Goal: Task Accomplishment & Management: Complete application form

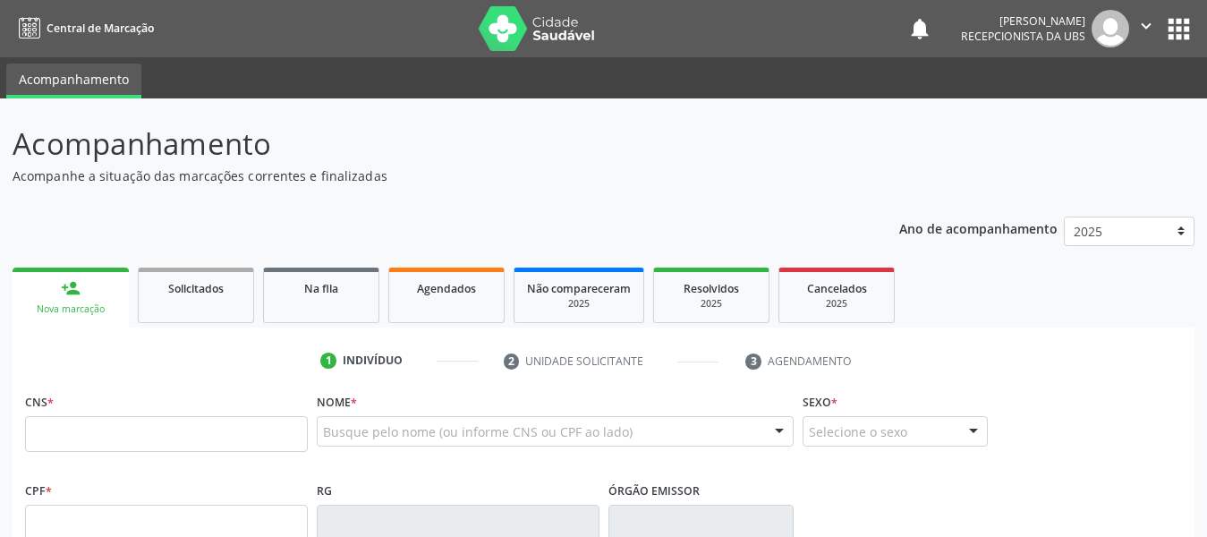
click at [86, 303] on div "Nova marcação" at bounding box center [70, 308] width 91 height 13
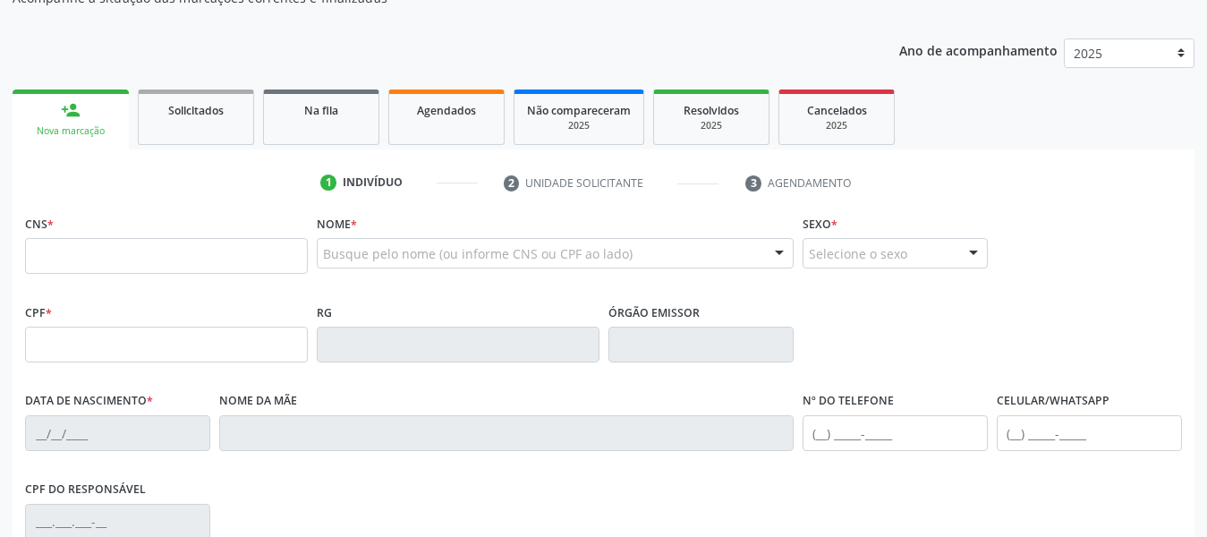
scroll to position [179, 0]
click at [130, 253] on input "text" at bounding box center [166, 255] width 283 height 36
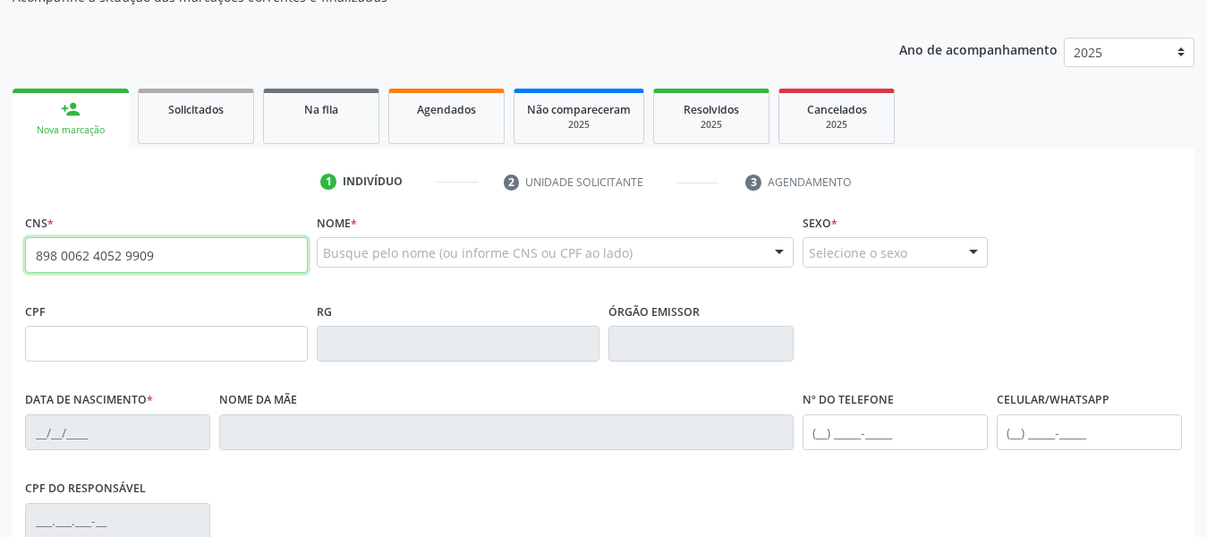
type input "898 0062 4052 9909"
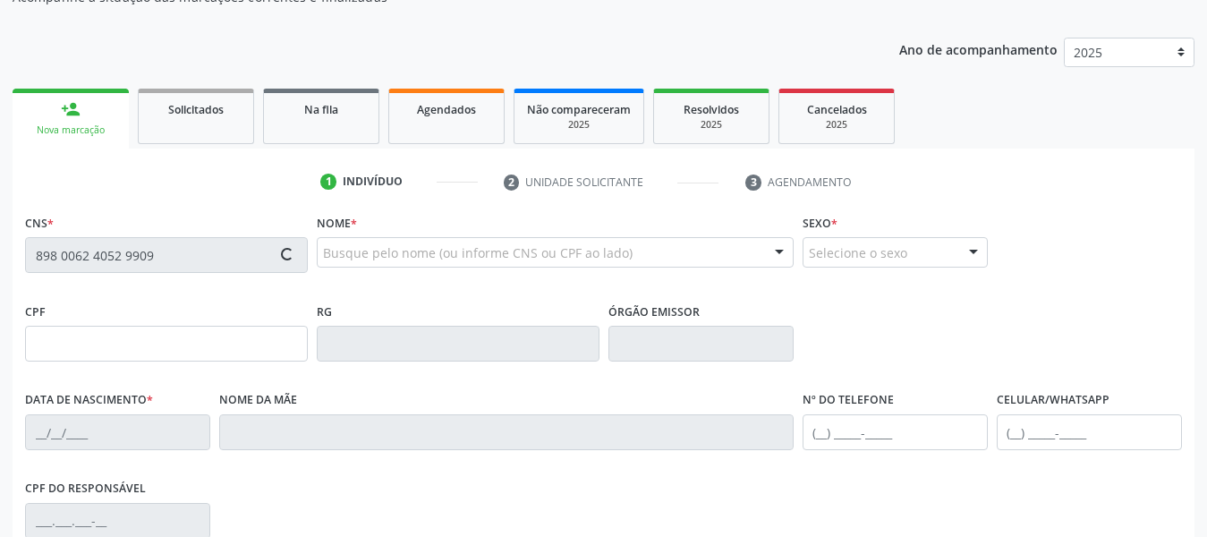
type input "176.929.844-41"
type input "[DATE]"
type input "[PERSON_NAME]"
type input "[PHONE_NUMBER]"
type input "121.202.954-25"
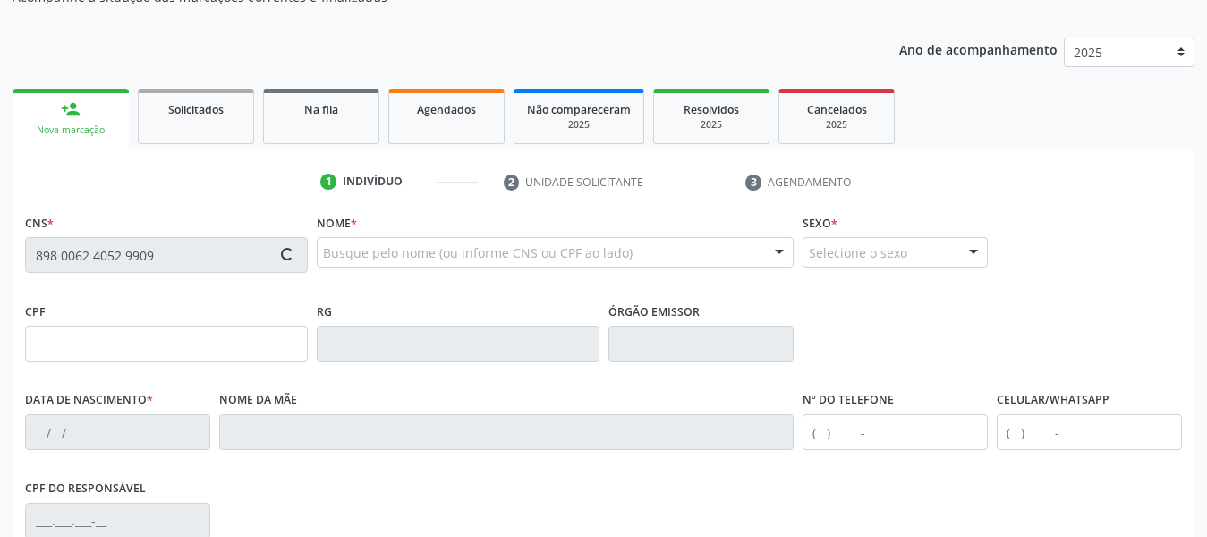
type input "6"
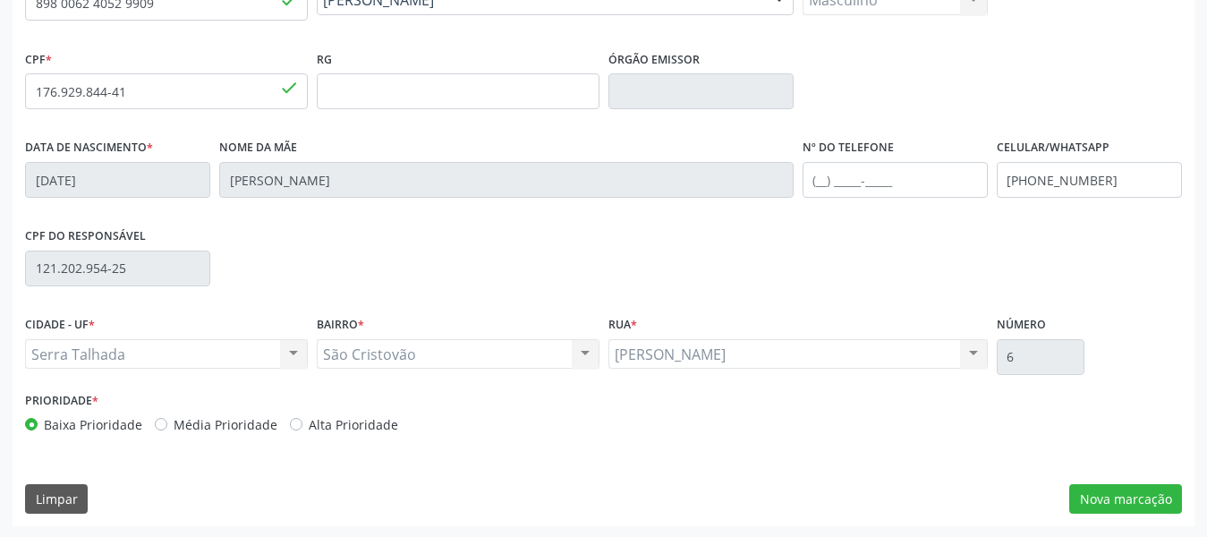
scroll to position [433, 0]
click at [1141, 495] on button "Nova marcação" at bounding box center [1125, 497] width 113 height 30
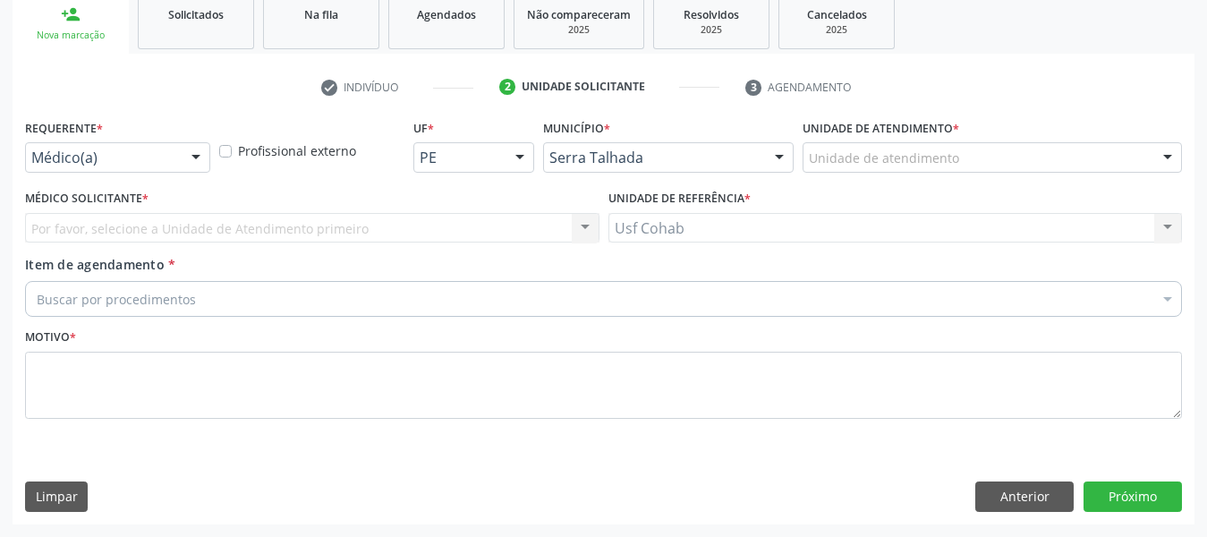
scroll to position [274, 0]
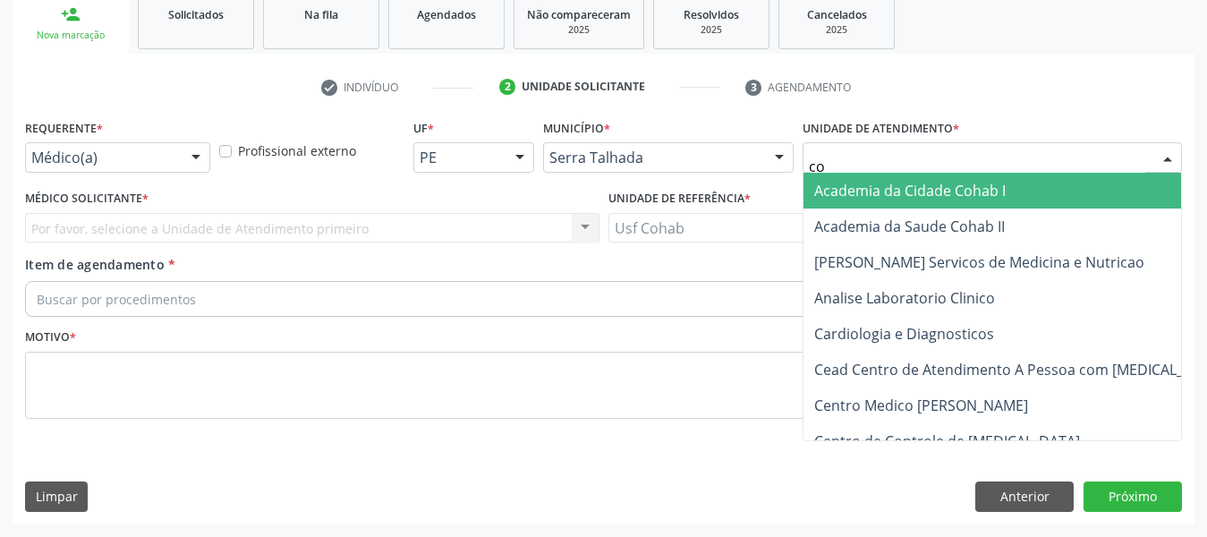
type input "coh"
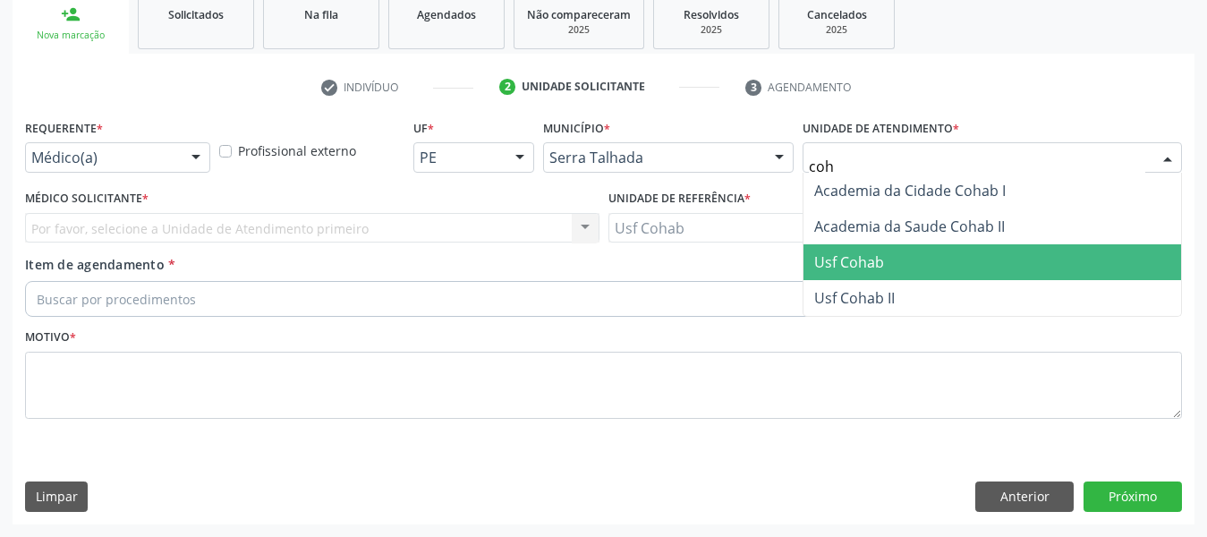
click at [889, 261] on span "Usf Cohab" at bounding box center [991, 262] width 377 height 36
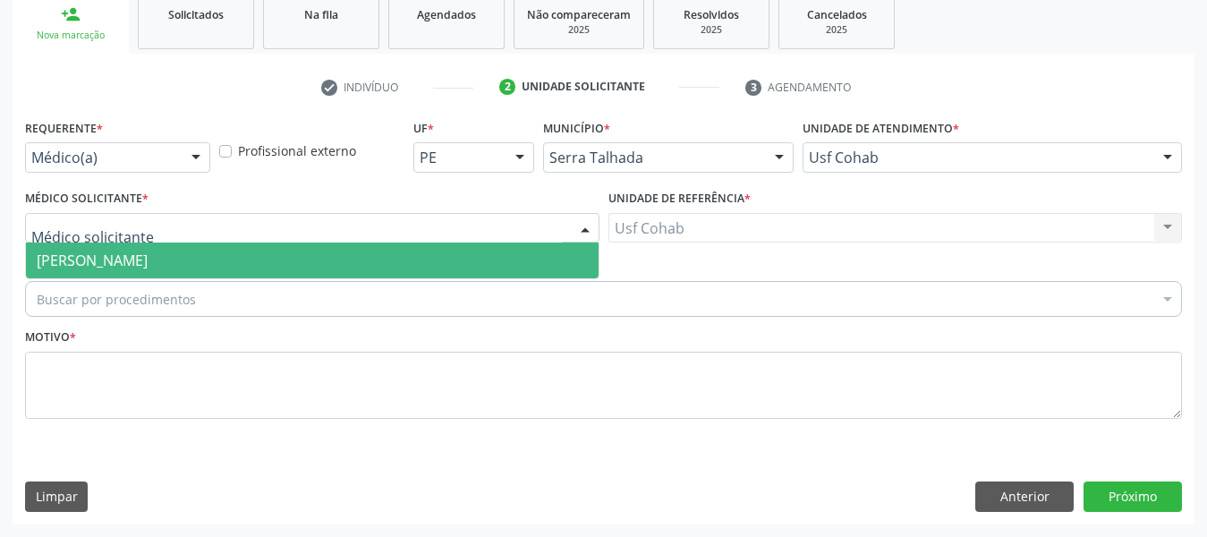
click at [104, 256] on span "[PERSON_NAME]" at bounding box center [92, 260] width 111 height 20
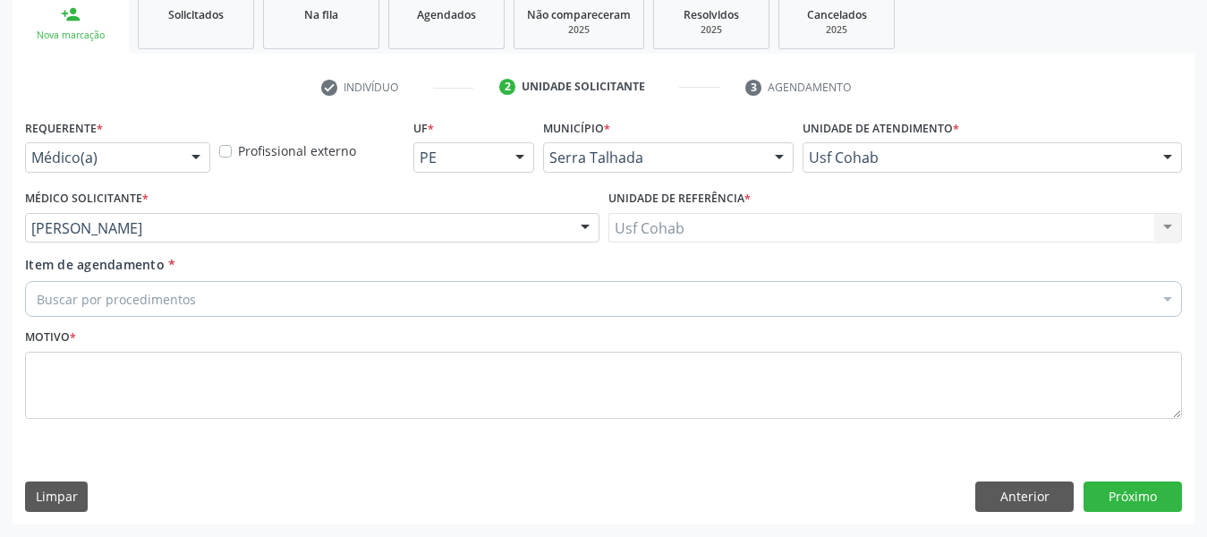
click at [248, 308] on div "Buscar por procedimentos" at bounding box center [603, 299] width 1156 height 36
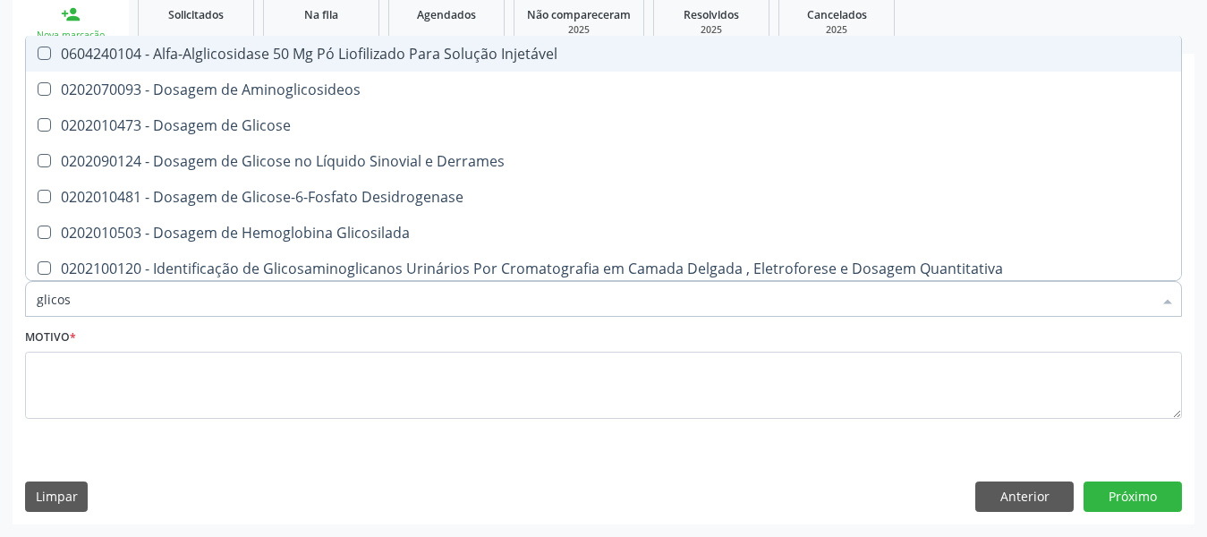
type input "glicose"
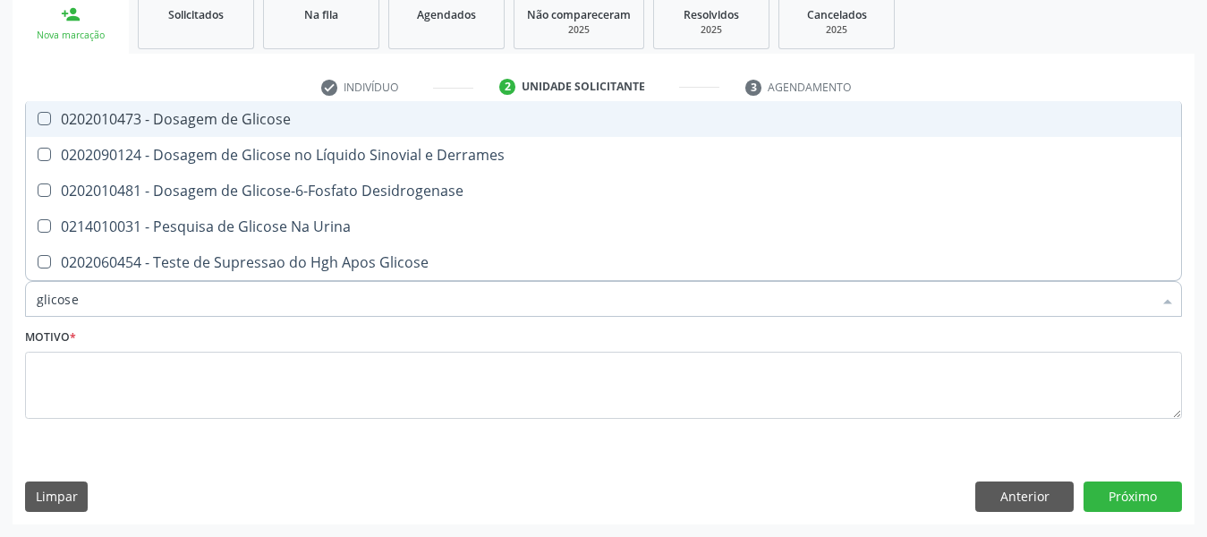
click at [48, 129] on span "0202010473 - Dosagem de Glicose" at bounding box center [603, 119] width 1155 height 36
checkbox Glicose "true"
type input "glicos"
checkbox Glicose "false"
checkbox Desidrogenase "true"
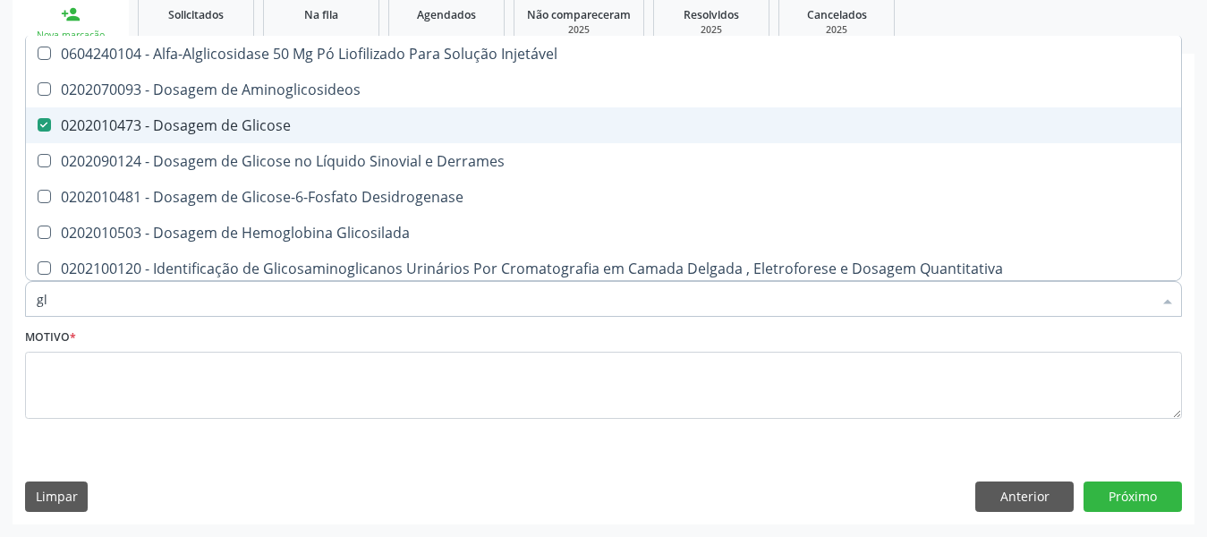
type input "g"
checkbox Glicose "false"
checkbox Glicosilada "false"
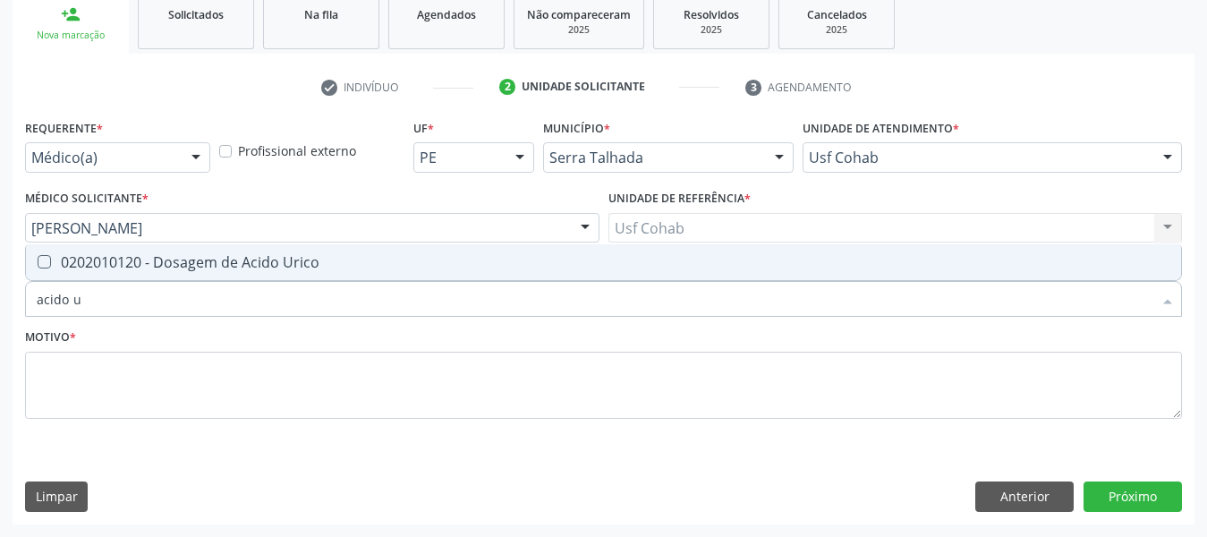
type input "acido ur"
click at [47, 265] on Urico at bounding box center [44, 261] width 13 height 13
click at [38, 265] on Urico "checkbox" at bounding box center [32, 262] width 12 height 12
checkbox Urico "true"
drag, startPoint x: 95, startPoint y: 291, endPoint x: 0, endPoint y: 292, distance: 94.8
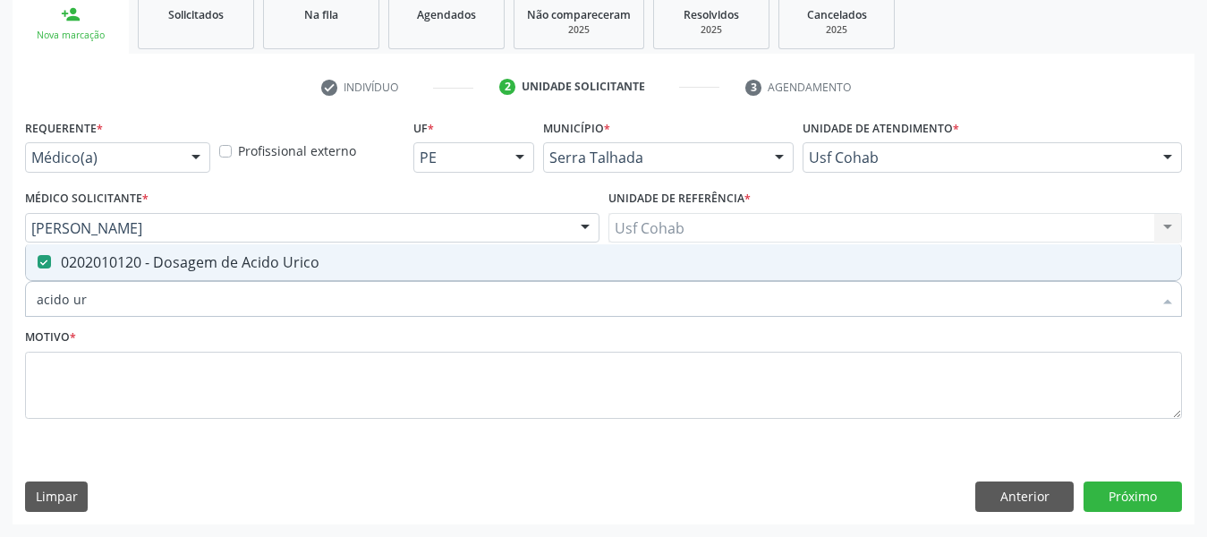
click at [0, 292] on div "Acompanhamento Acompanhe a situação das marcações correntes e finalizadas Relat…" at bounding box center [603, 181] width 1207 height 712
checkbox Urico "false"
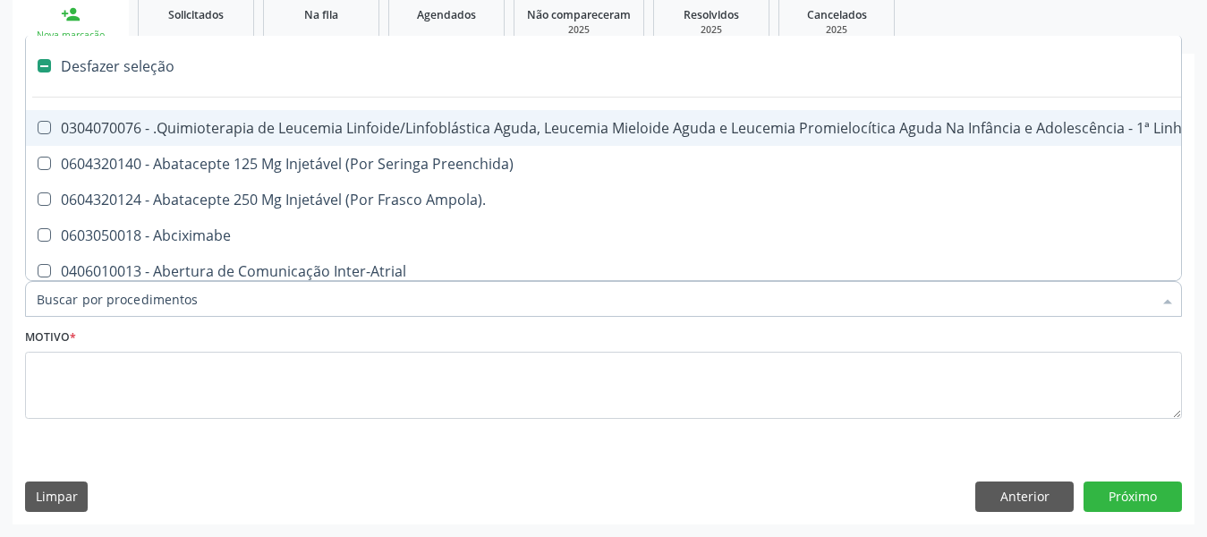
click at [97, 300] on input "Item de agendamento *" at bounding box center [594, 299] width 1115 height 36
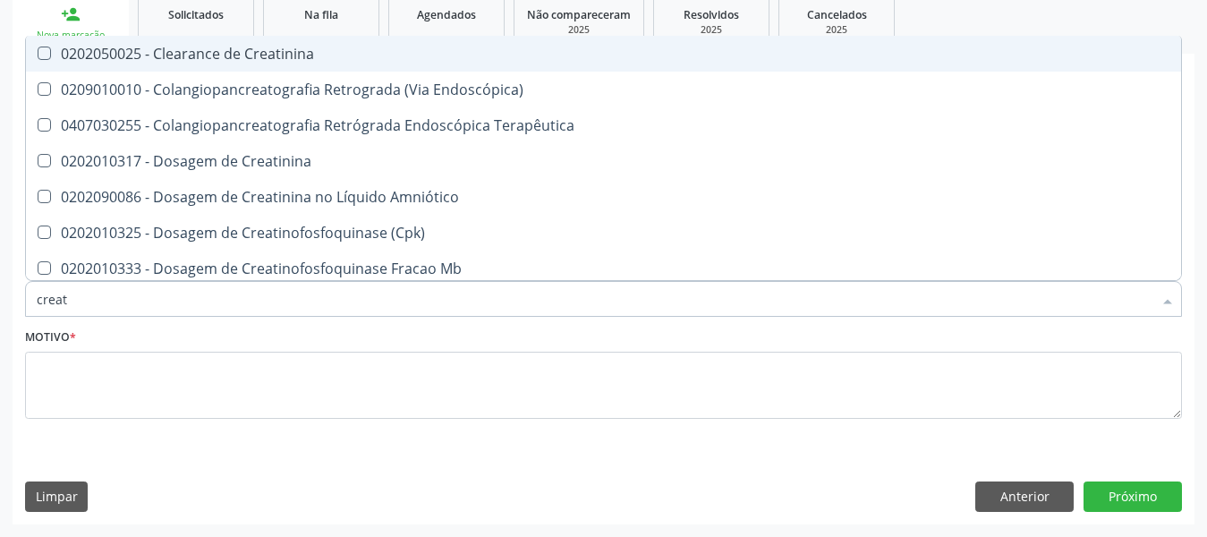
type input "creati"
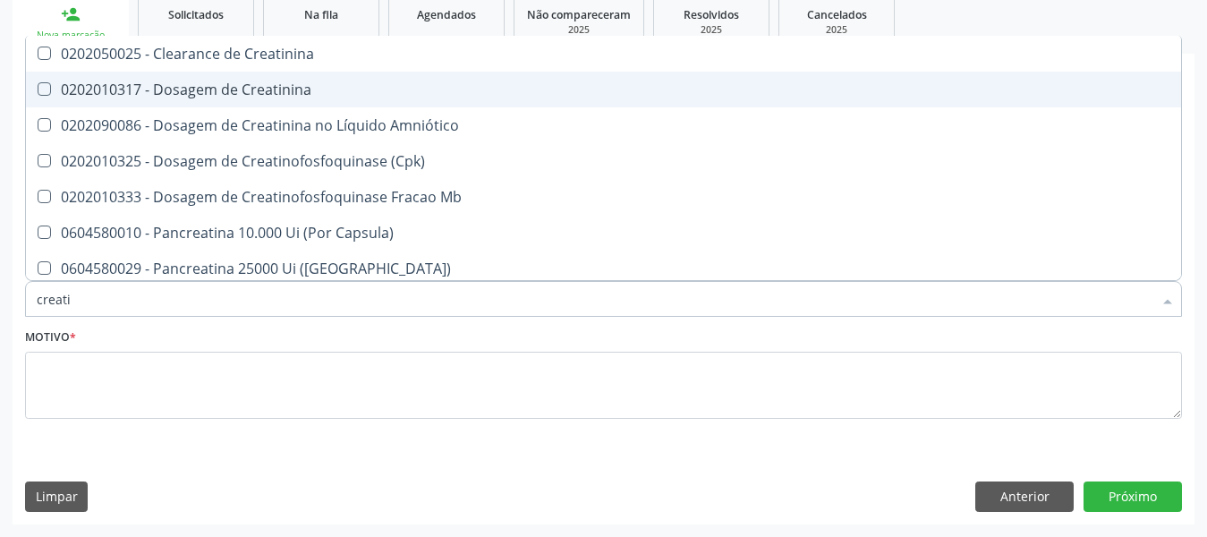
click at [54, 84] on div "0202010317 - Dosagem de Creatinina" at bounding box center [603, 89] width 1133 height 14
checkbox Creatinina "true"
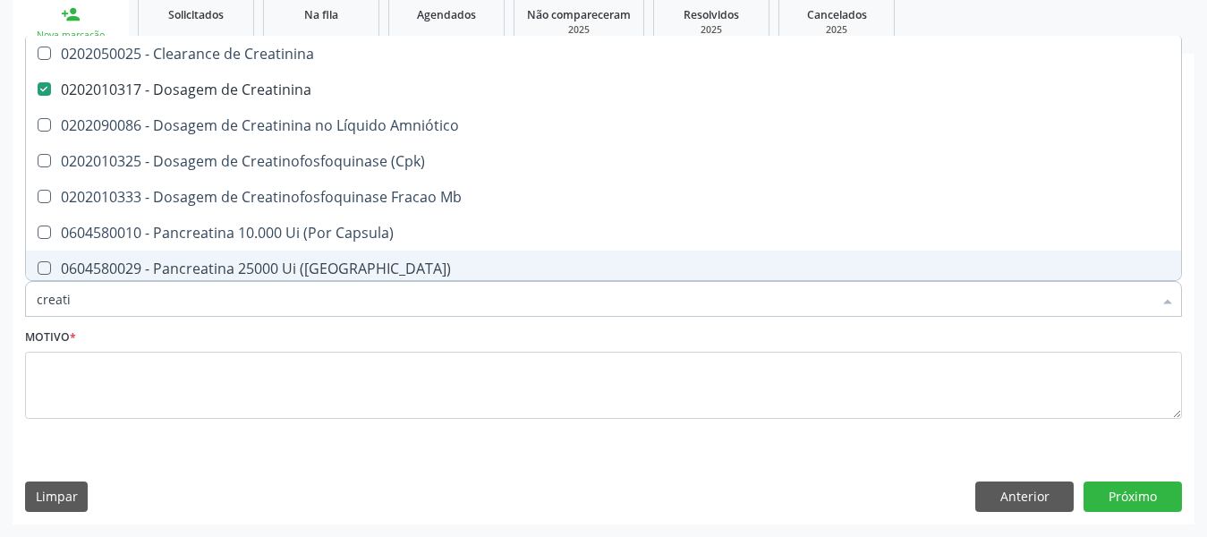
drag, startPoint x: 98, startPoint y: 303, endPoint x: 0, endPoint y: 303, distance: 98.4
click at [0, 303] on div "Acompanhamento Acompanhe a situação das marcações correntes e finalizadas Relat…" at bounding box center [603, 181] width 1207 height 712
checkbox Creatinina "false"
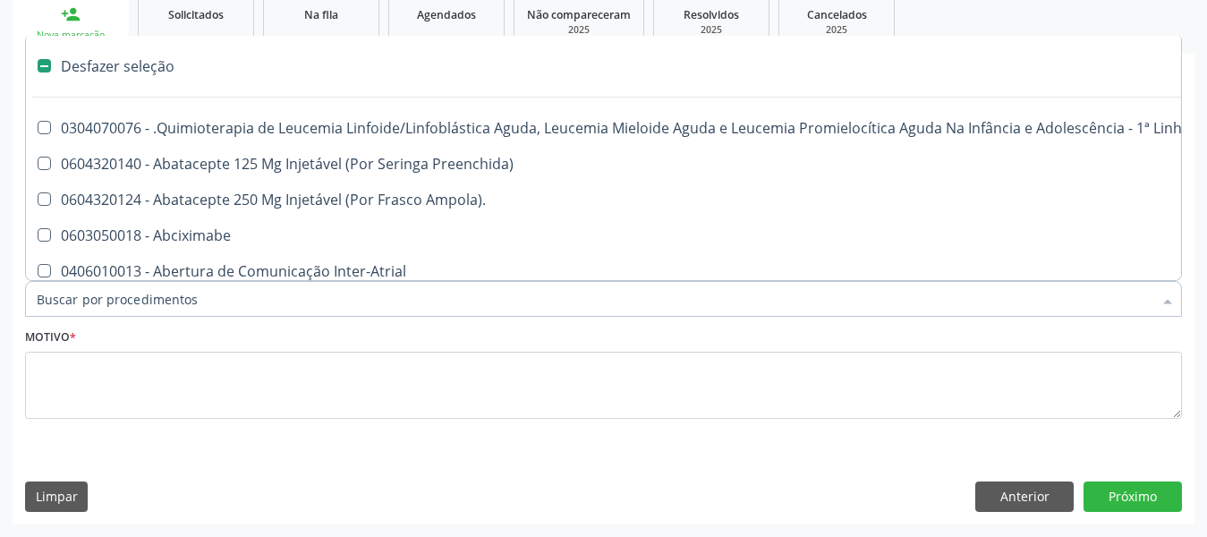
type input "u"
checkbox Cistorrafia "true"
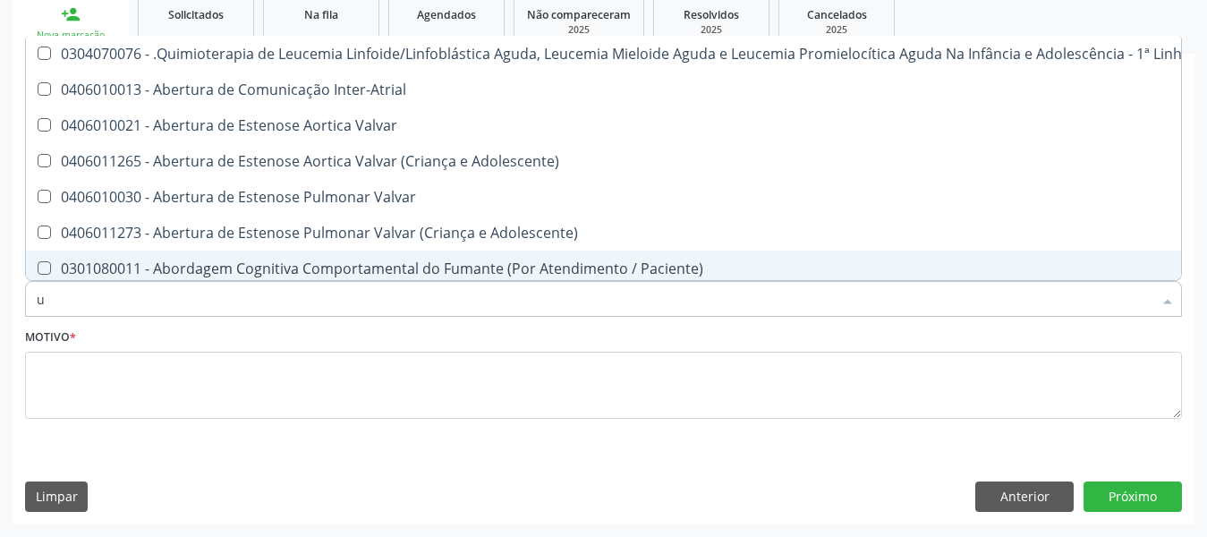
type input "ur"
checkbox B "true"
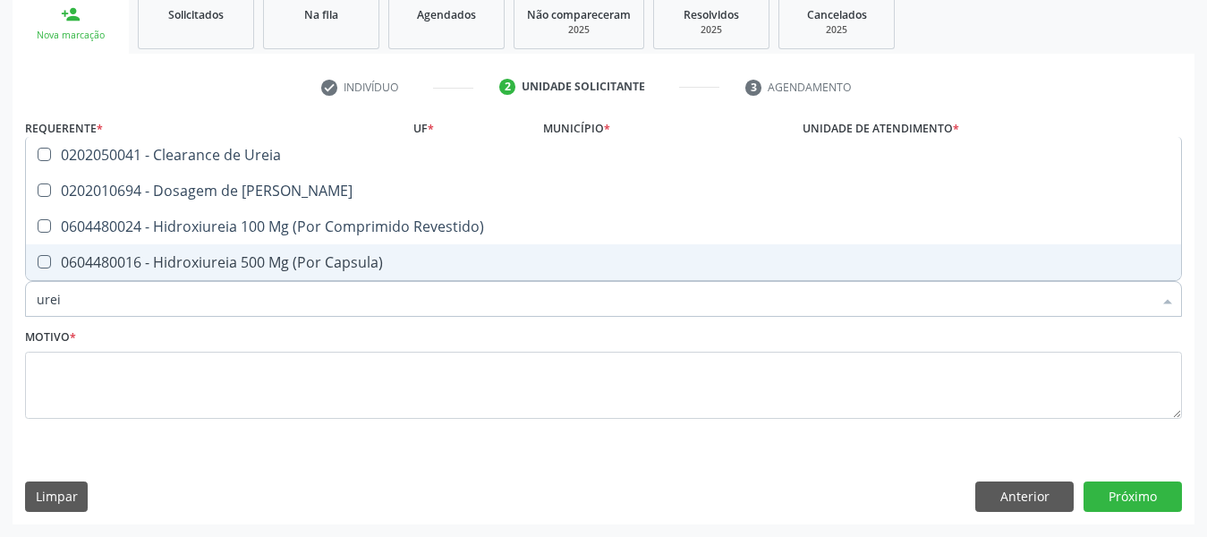
type input "ureia"
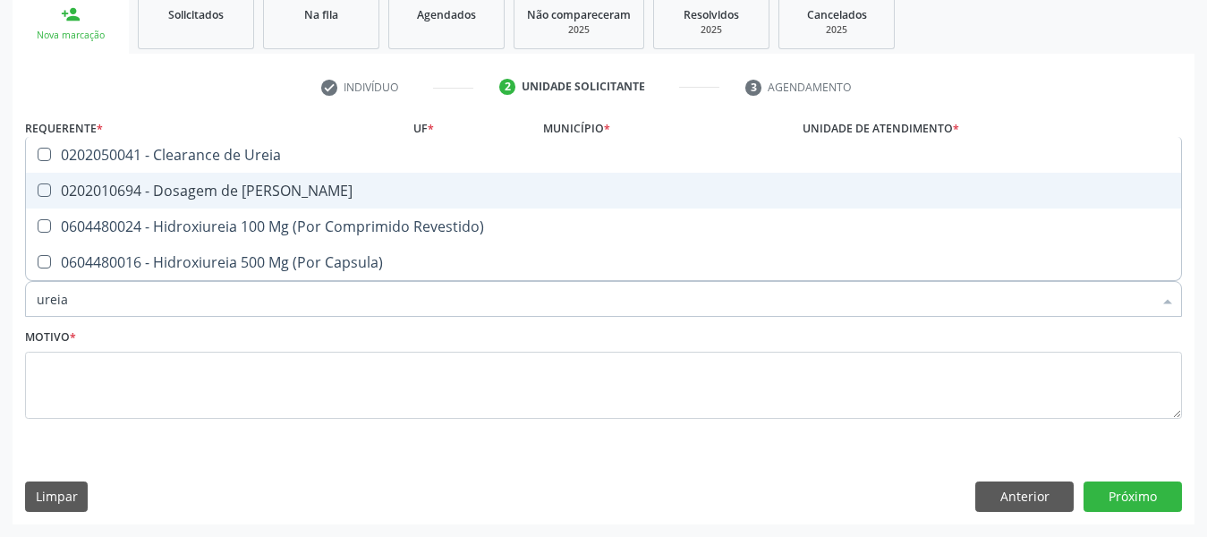
click at [34, 184] on div at bounding box center [32, 190] width 13 height 14
checkbox Ureia "true"
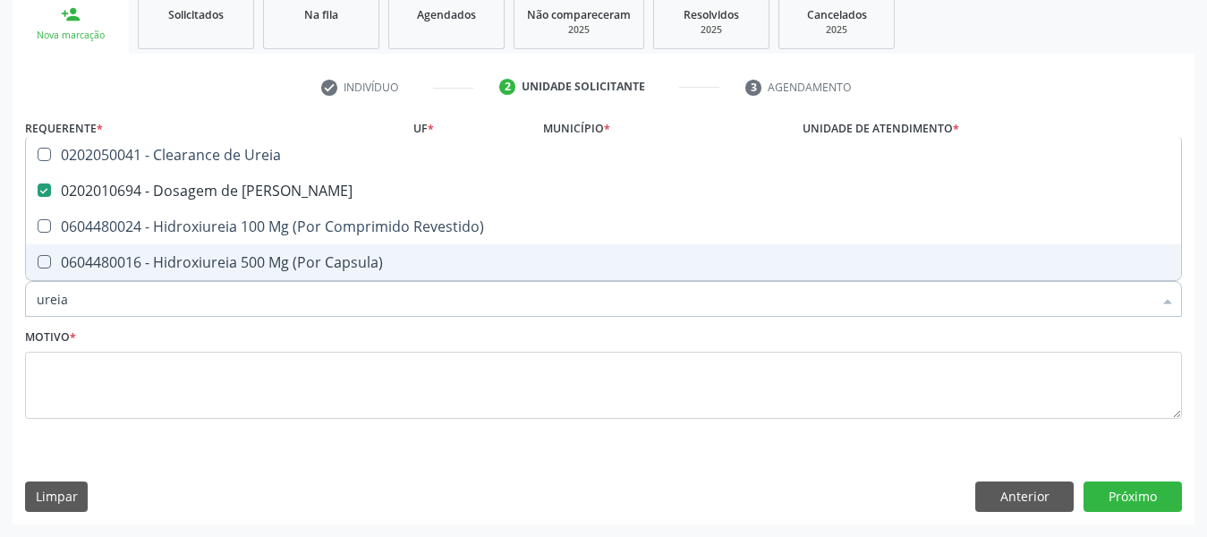
drag, startPoint x: 75, startPoint y: 300, endPoint x: 0, endPoint y: 301, distance: 75.1
click at [0, 301] on div "Acompanhamento Acompanhe a situação das marcações correntes e finalizadas Relat…" at bounding box center [603, 181] width 1207 height 712
checkbox Ureia "false"
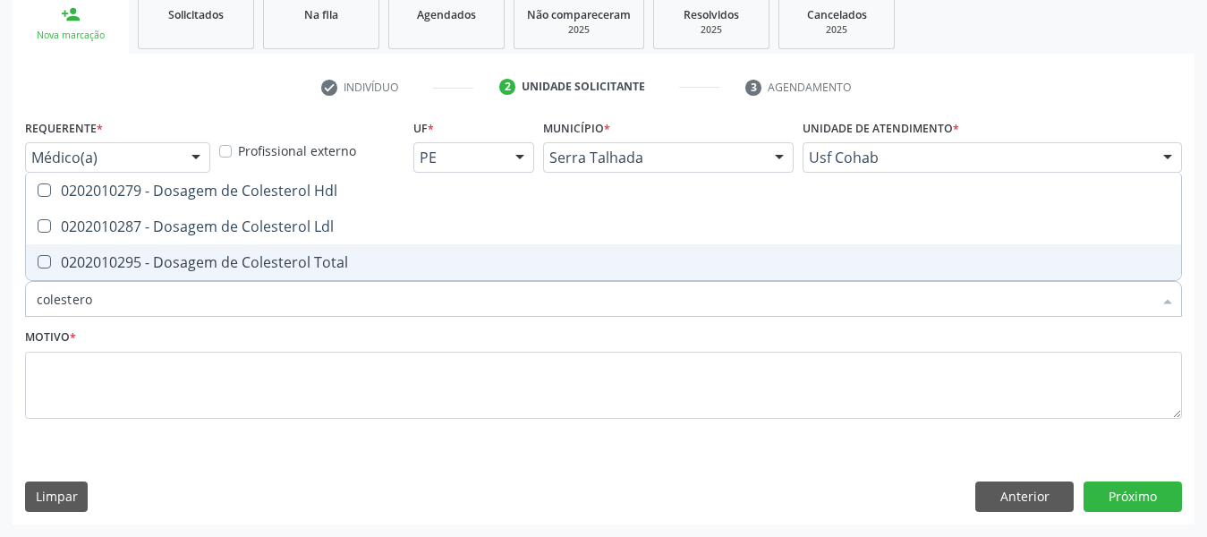
type input "colesterol"
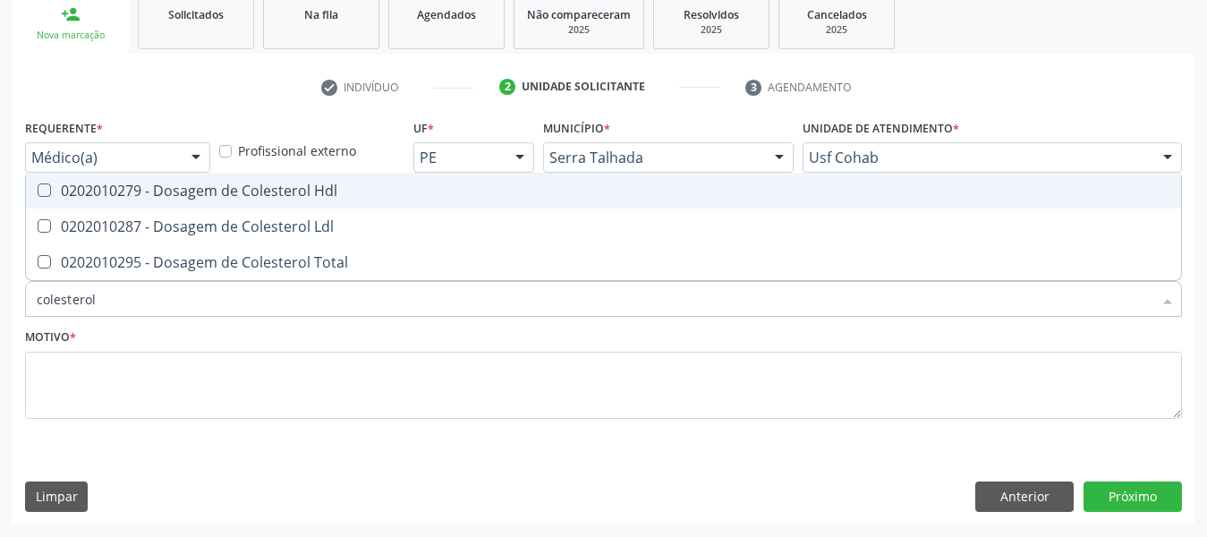
click at [39, 190] on Hdl at bounding box center [44, 189] width 13 height 13
click at [38, 190] on Hdl "checkbox" at bounding box center [32, 190] width 12 height 12
checkbox Hdl "true"
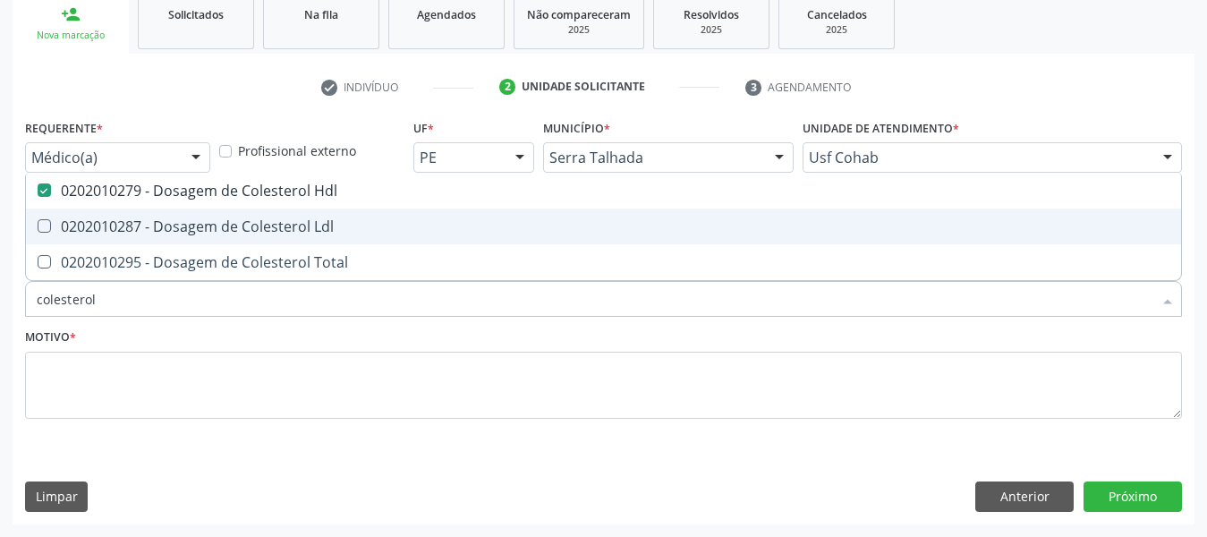
click at [39, 231] on Ldl at bounding box center [44, 225] width 13 height 13
click at [38, 231] on Ldl "checkbox" at bounding box center [32, 226] width 12 height 12
checkbox Ldl "true"
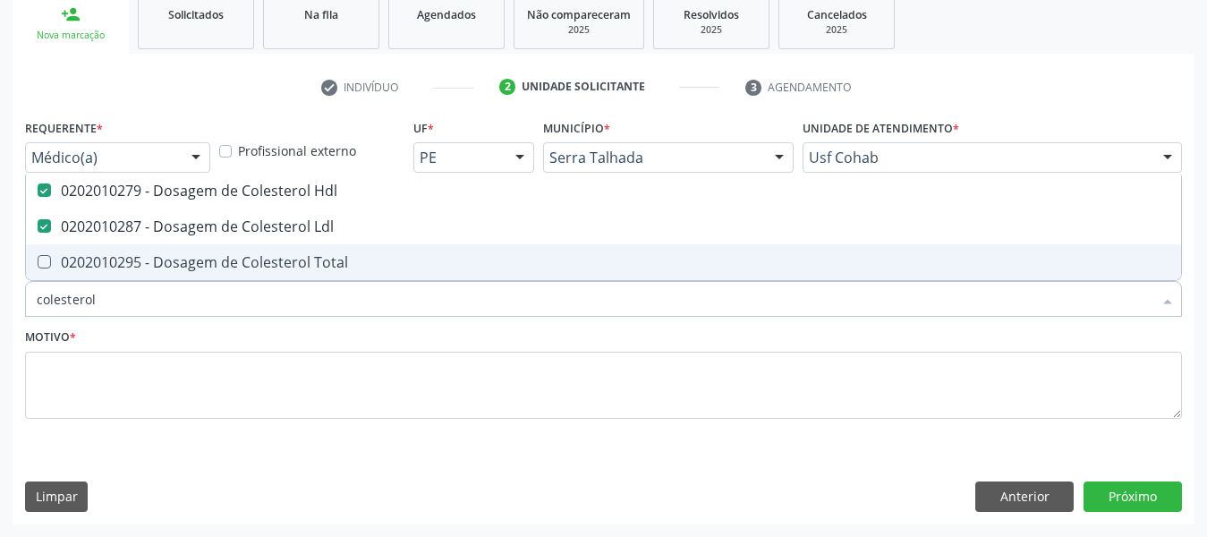
click at [46, 265] on Total at bounding box center [44, 261] width 13 height 13
click at [38, 265] on Total "checkbox" at bounding box center [32, 262] width 12 height 12
checkbox Total "true"
drag, startPoint x: 127, startPoint y: 300, endPoint x: 0, endPoint y: 309, distance: 127.4
click at [0, 309] on div "Acompanhamento Acompanhe a situação das marcações correntes e finalizadas Relat…" at bounding box center [603, 181] width 1207 height 712
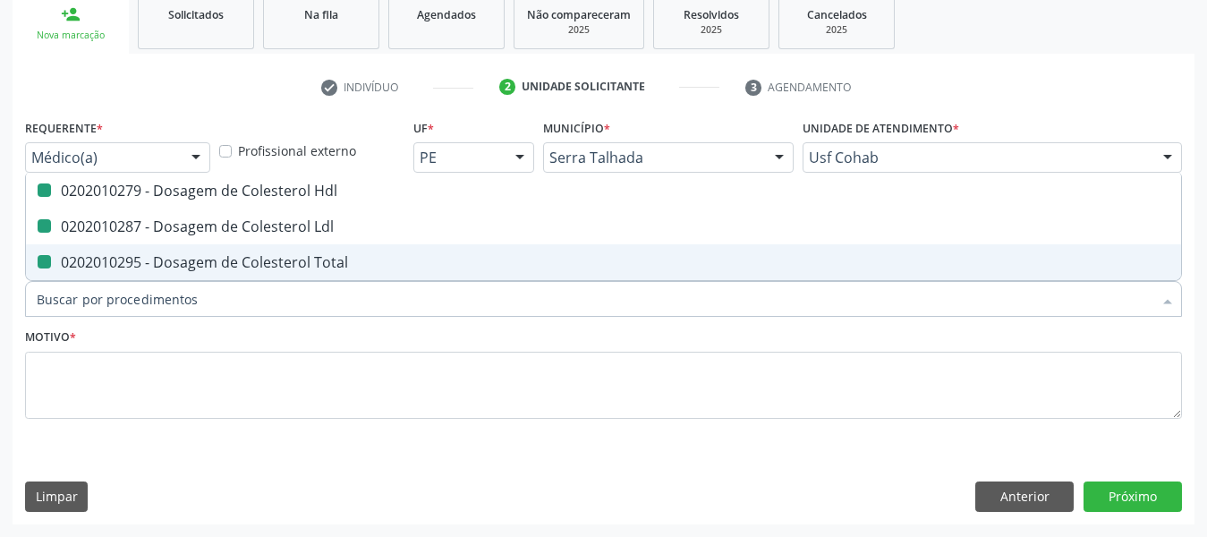
checkbox Hdl "false"
checkbox Ldl "false"
checkbox Total "false"
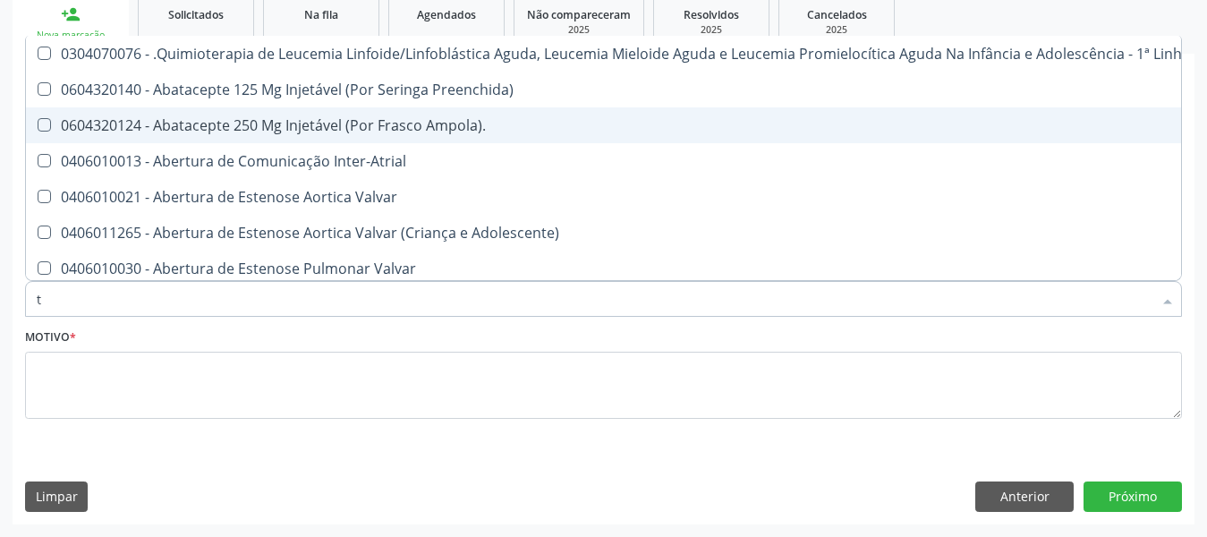
type input "tg"
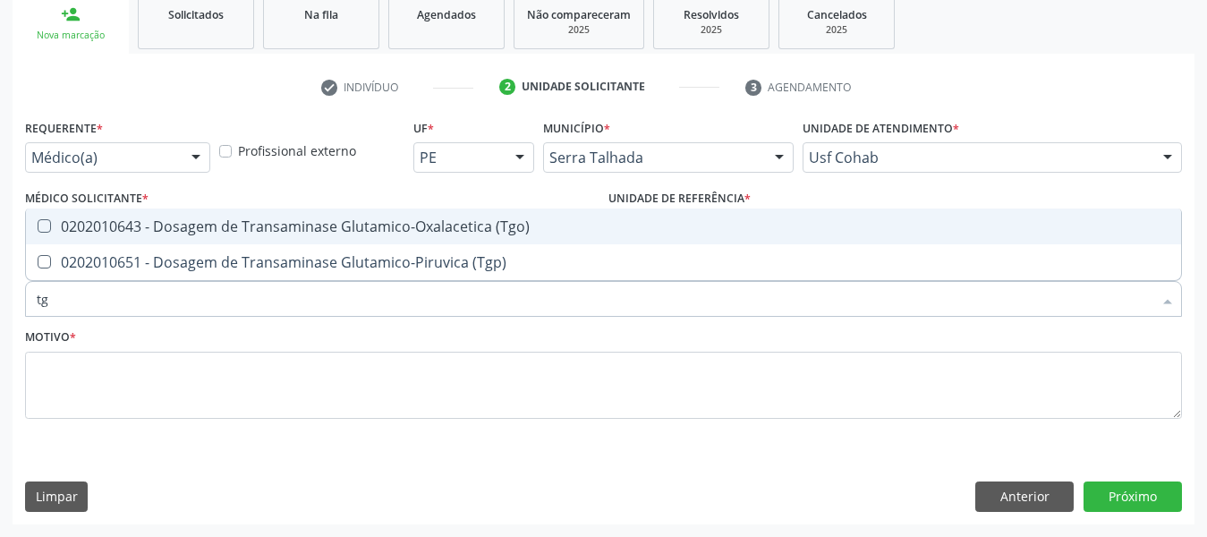
click at [38, 217] on span "0202010643 - Dosagem de Transaminase Glutamico-Oxalacetica (Tgo)" at bounding box center [603, 226] width 1155 height 36
checkbox \(Tgo\) "true"
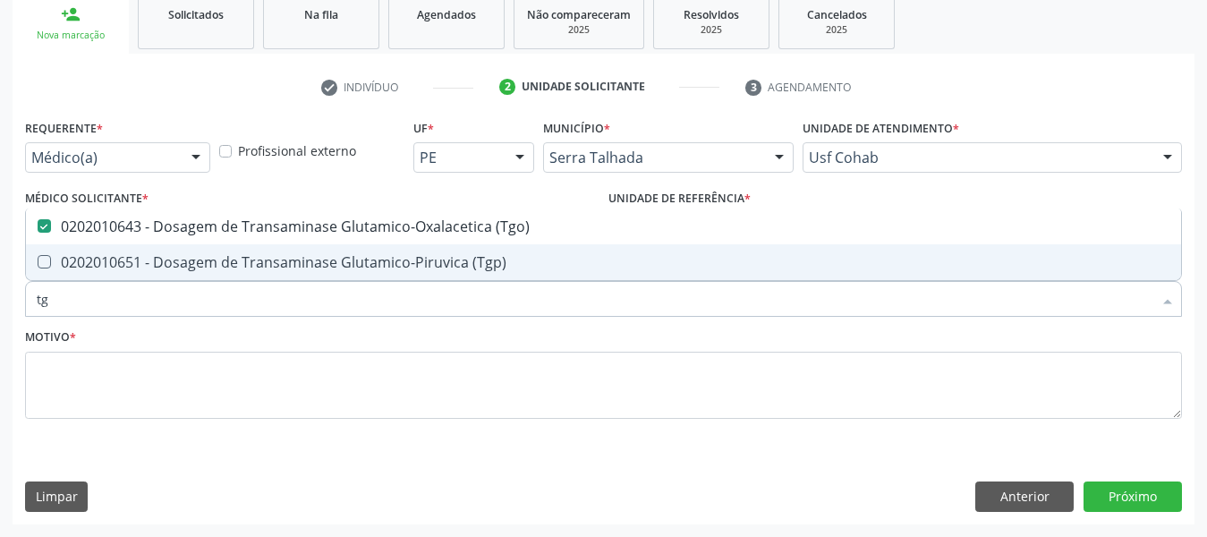
click at [46, 266] on \(Tgp\) at bounding box center [44, 261] width 13 height 13
click at [38, 266] on \(Tgp\) "checkbox" at bounding box center [32, 262] width 12 height 12
checkbox \(Tgp\) "true"
drag, startPoint x: 80, startPoint y: 294, endPoint x: 0, endPoint y: 308, distance: 81.6
click at [0, 308] on div "Acompanhamento Acompanhe a situação das marcações correntes e finalizadas Relat…" at bounding box center [603, 181] width 1207 height 712
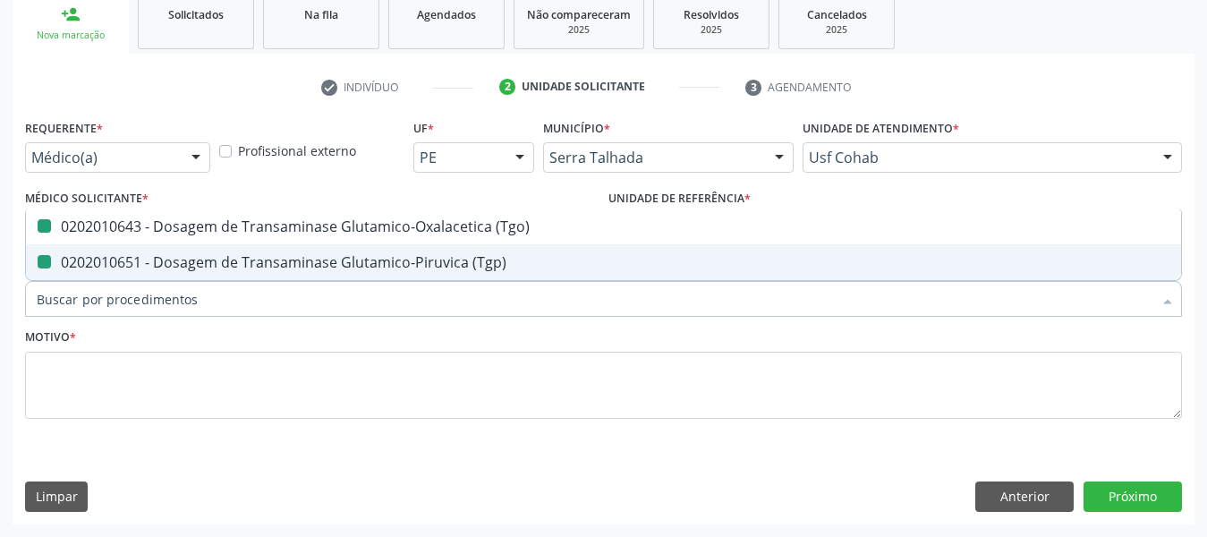
checkbox \(Tgo\) "false"
checkbox \(Tgp\) "false"
